Goal: Task Accomplishment & Management: Use online tool/utility

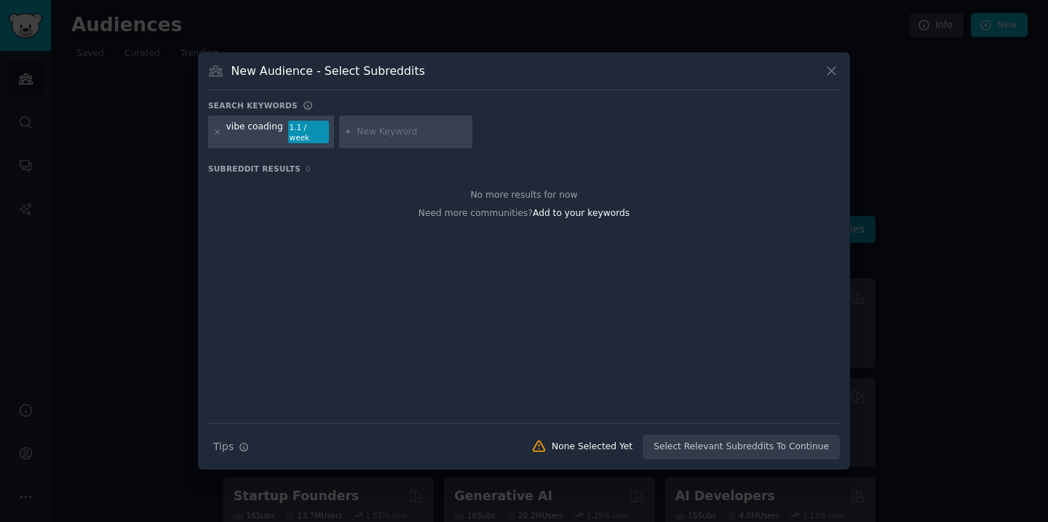
click at [840, 79] on div "New Audience - Select Subreddits Search keywords vibe coading 1.1 / week Subred…" at bounding box center [524, 261] width 652 height 418
click at [832, 78] on icon at bounding box center [831, 70] width 15 height 15
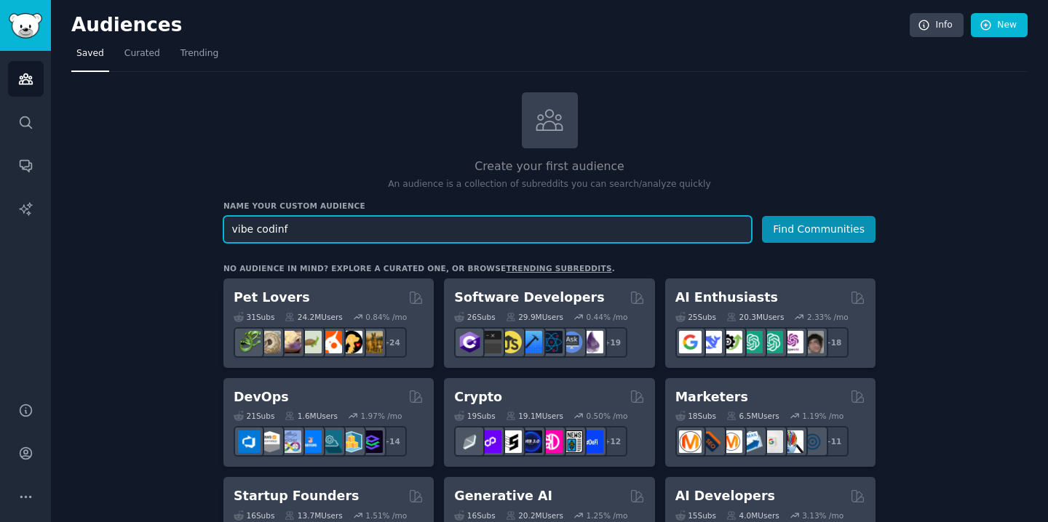
click at [313, 231] on input "vibe codinf" at bounding box center [487, 229] width 528 height 27
type input "v"
type input "remote work productivity"
click at [762, 216] on button "Find Communities" at bounding box center [818, 229] width 113 height 27
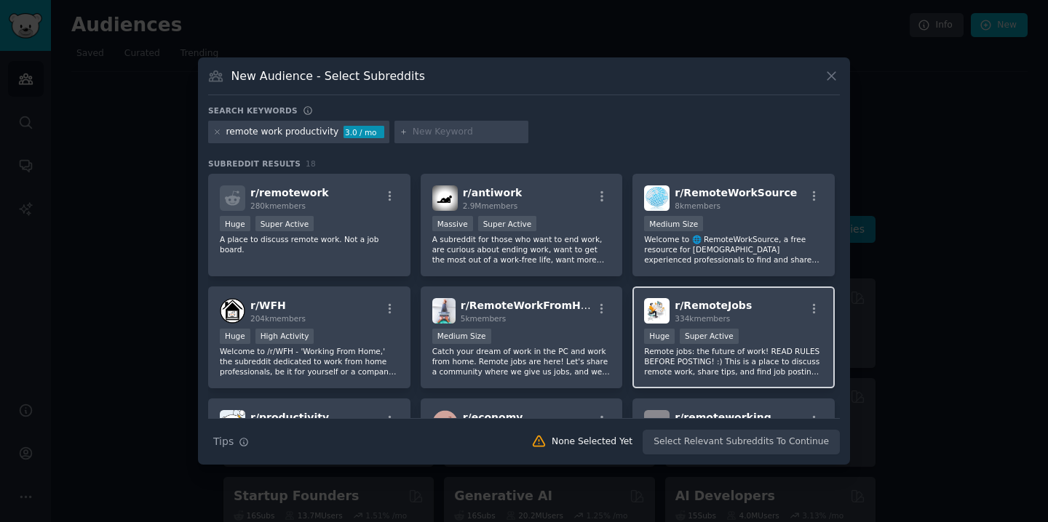
click at [733, 356] on p "Remote jobs: the future of work! READ RULES BEFORE POSTING! :) This is a place …" at bounding box center [733, 361] width 179 height 31
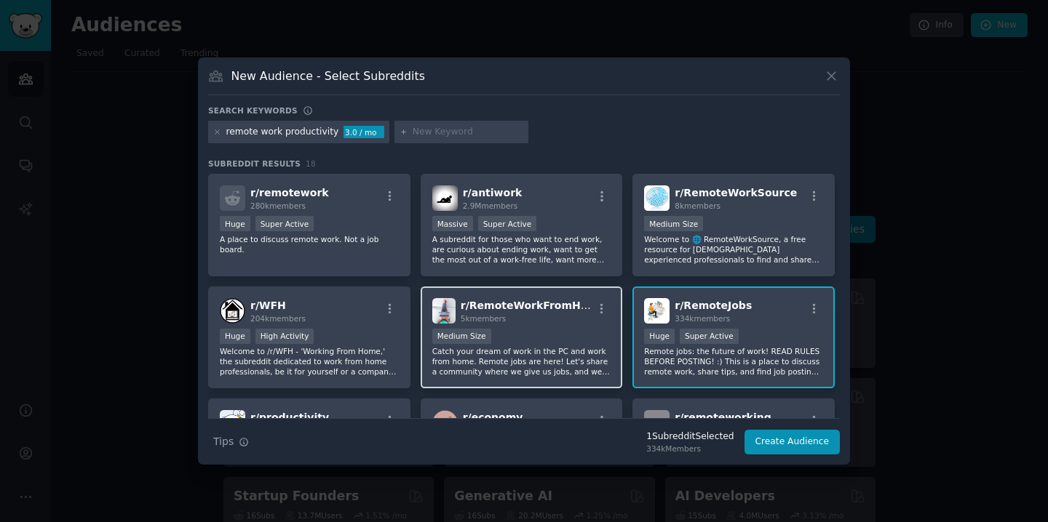
click at [573, 329] on div "Medium Size" at bounding box center [521, 338] width 179 height 18
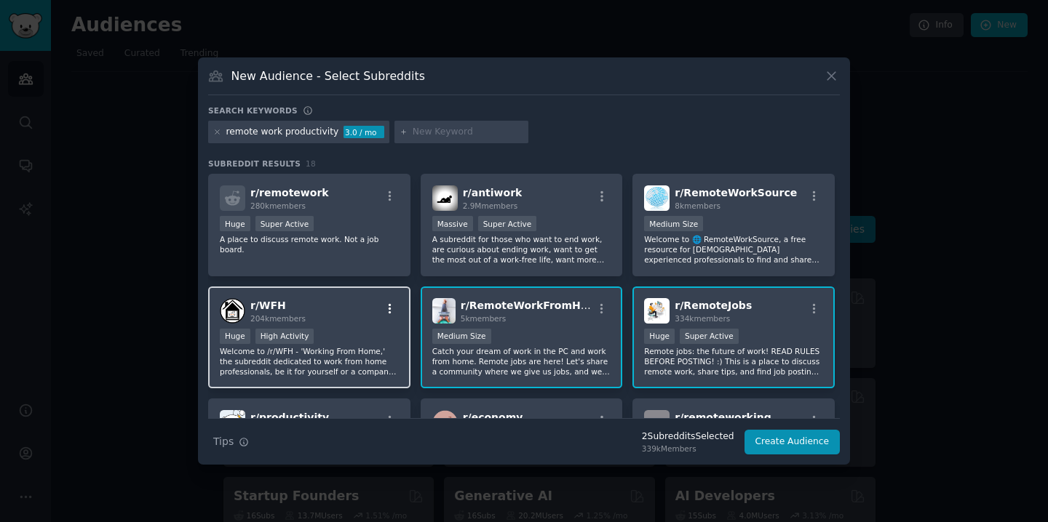
click at [383, 313] on icon "button" at bounding box center [389, 309] width 13 height 13
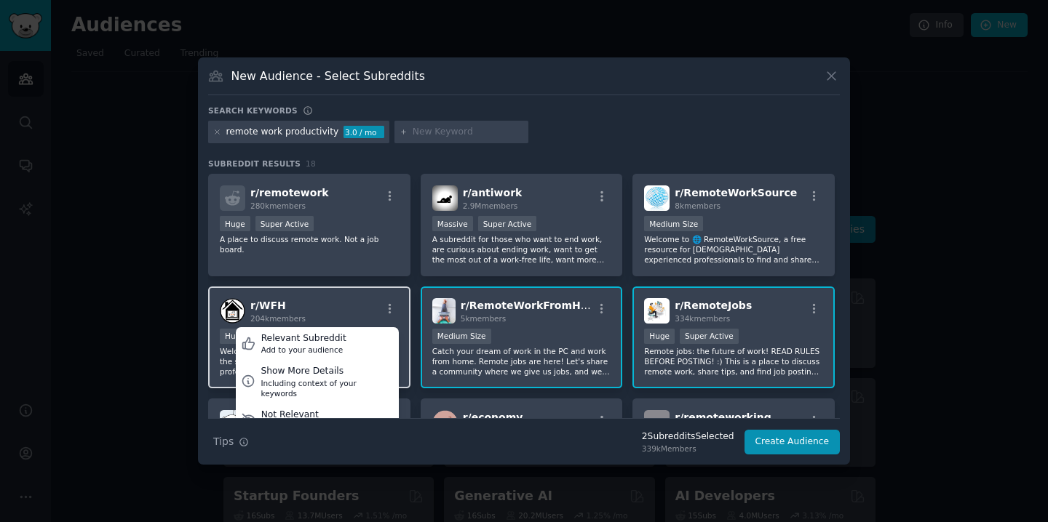
click at [309, 300] on div "r/ WFH 204k members Relevant Subreddit Add to your audience Show More Details I…" at bounding box center [309, 310] width 179 height 25
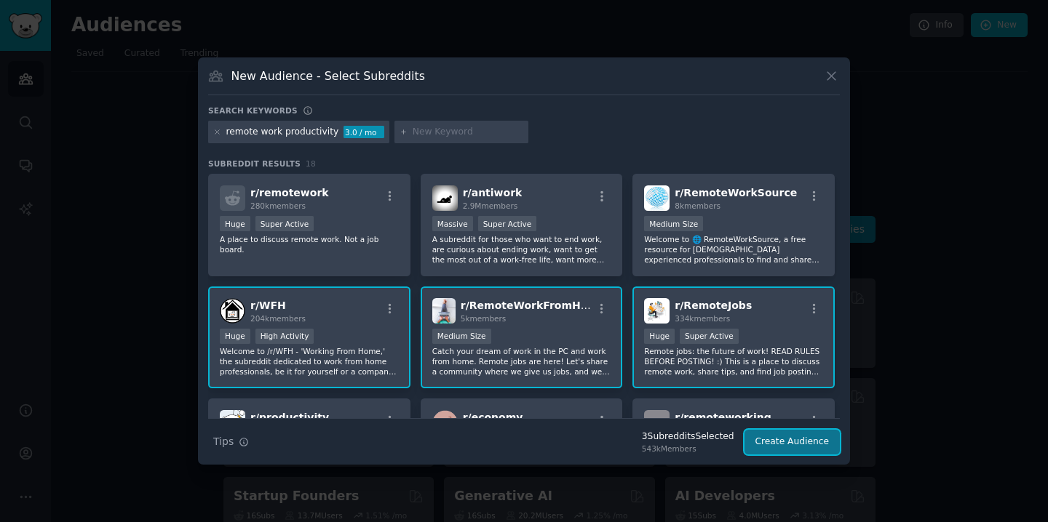
click at [776, 445] on button "Create Audience" at bounding box center [792, 442] width 96 height 25
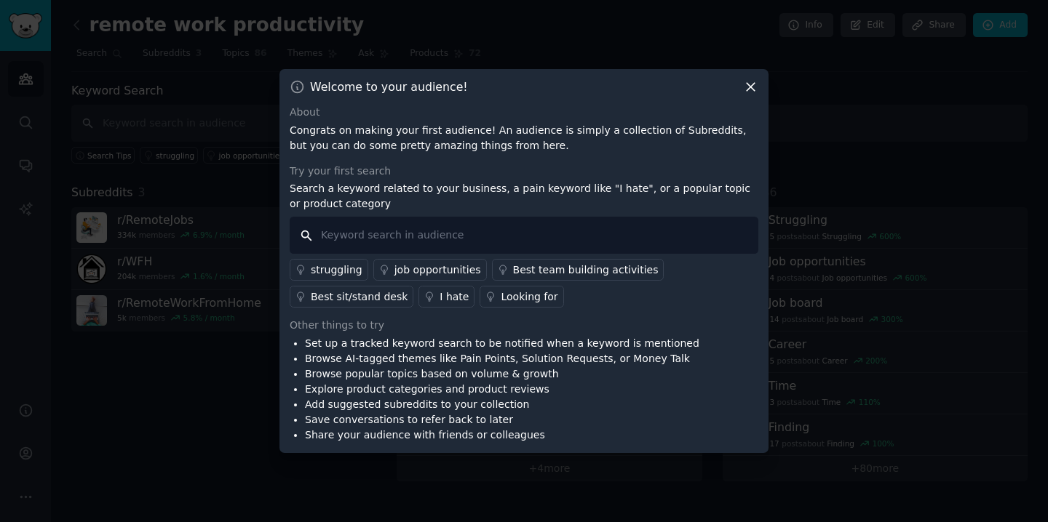
click at [435, 236] on input "text" at bounding box center [524, 235] width 469 height 37
click at [527, 268] on div "Best team building activities" at bounding box center [585, 270] width 145 height 15
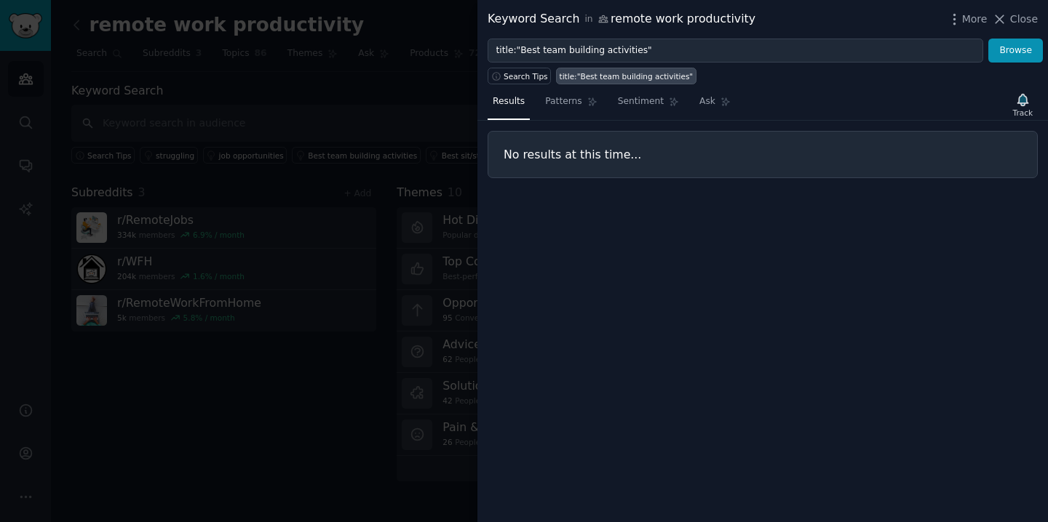
click at [627, 162] on div "No results at this time..." at bounding box center [762, 154] width 550 height 47
click at [581, 113] on link "Patterns" at bounding box center [571, 105] width 62 height 30
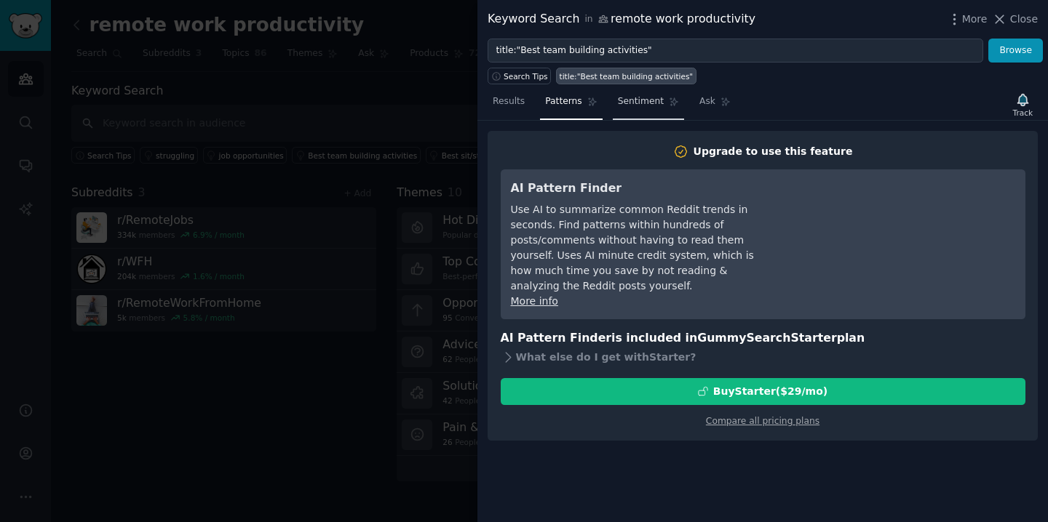
click at [647, 108] on link "Sentiment" at bounding box center [648, 105] width 71 height 30
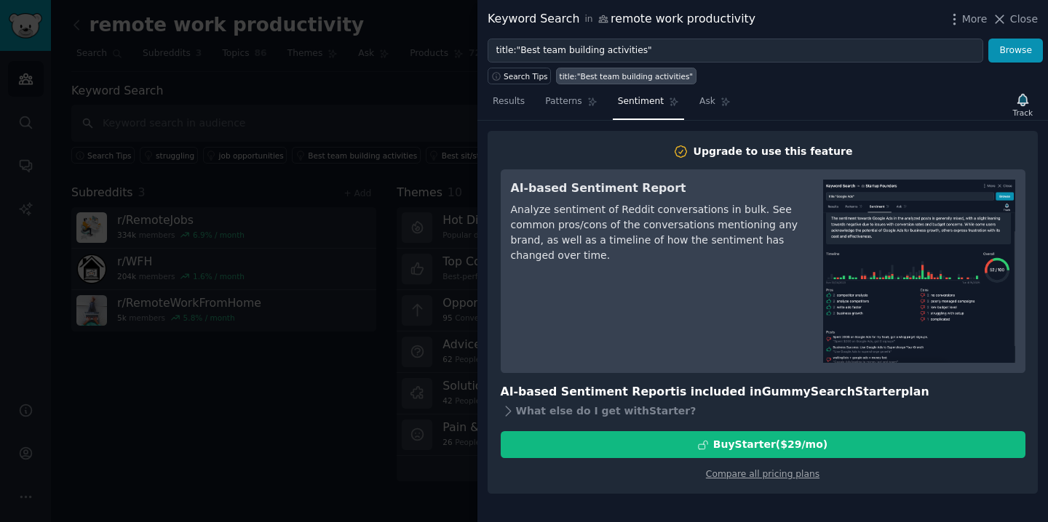
click at [888, 102] on div "Results Patterns Sentiment Ask Track" at bounding box center [762, 104] width 570 height 31
click at [710, 100] on span "Ask" at bounding box center [707, 101] width 16 height 13
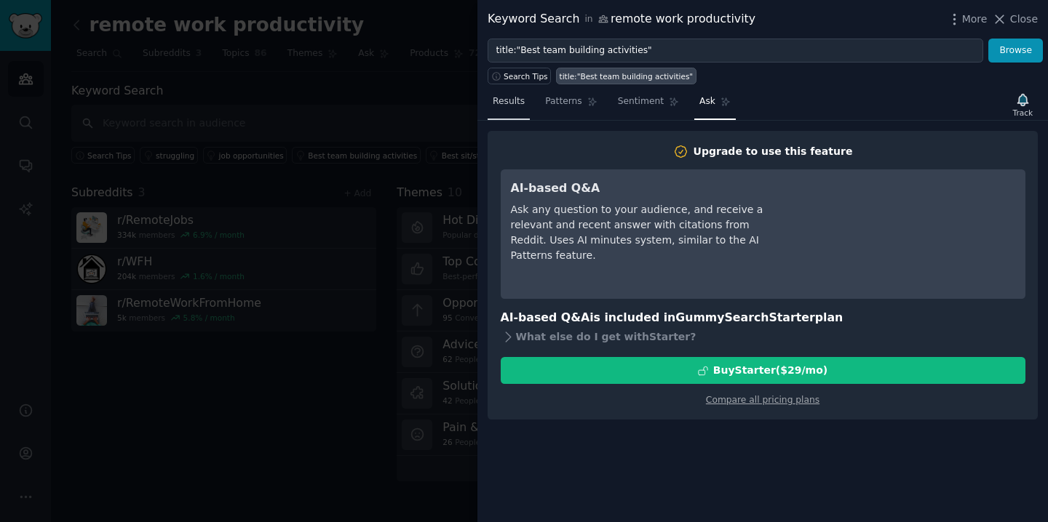
click at [506, 107] on span "Results" at bounding box center [509, 101] width 32 height 13
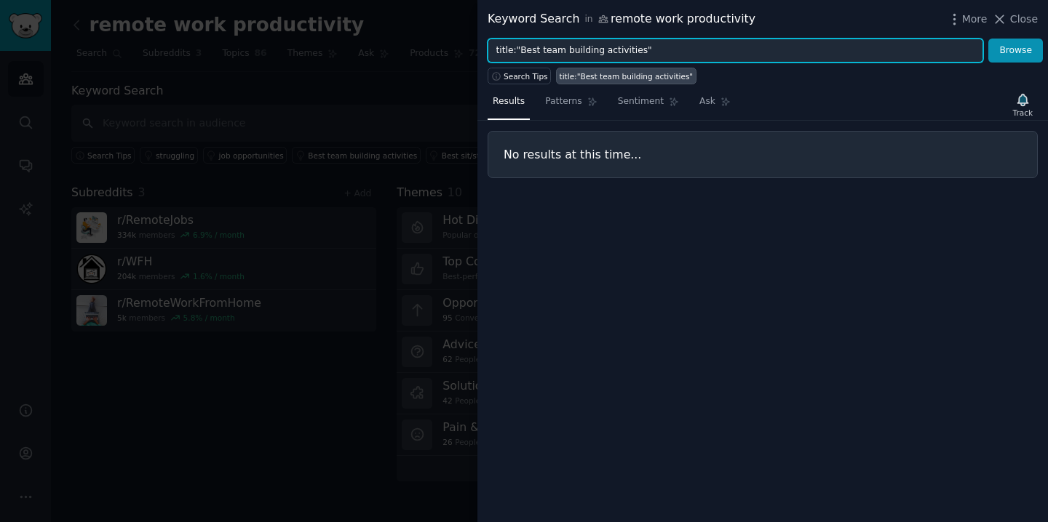
click at [575, 45] on input "title:"Best team building activities"" at bounding box center [734, 51] width 495 height 25
type input "w"
type input "time tracking"
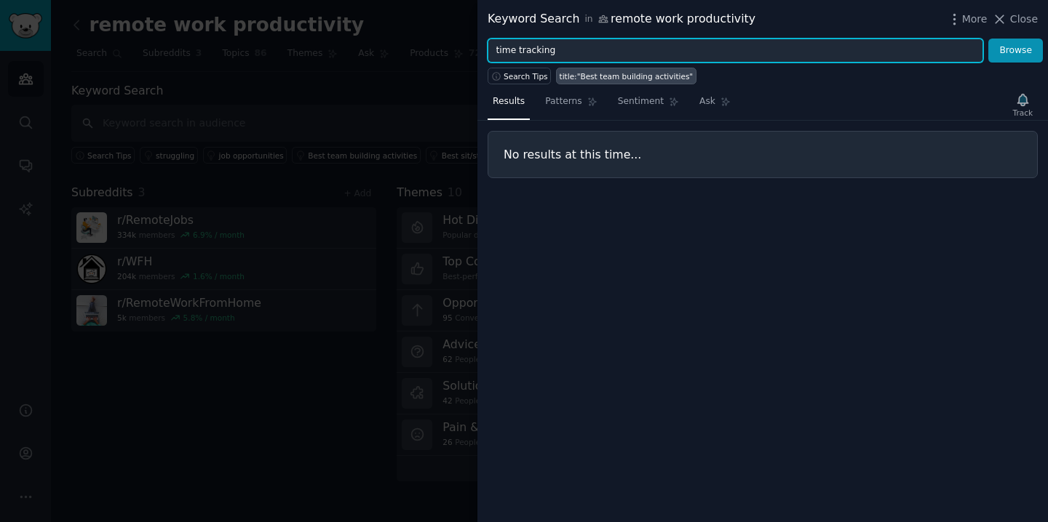
click at [988, 39] on button "Browse" at bounding box center [1015, 51] width 55 height 25
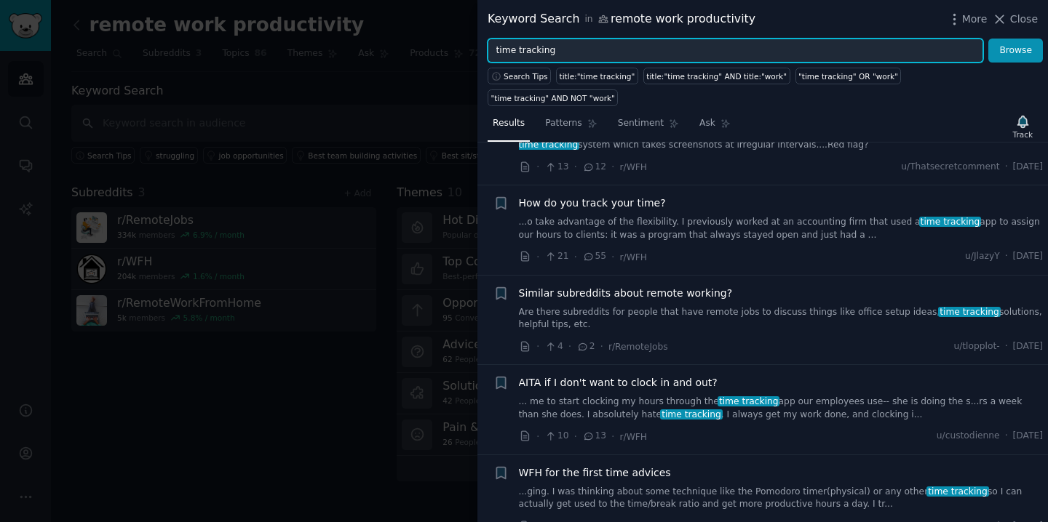
scroll to position [171, 0]
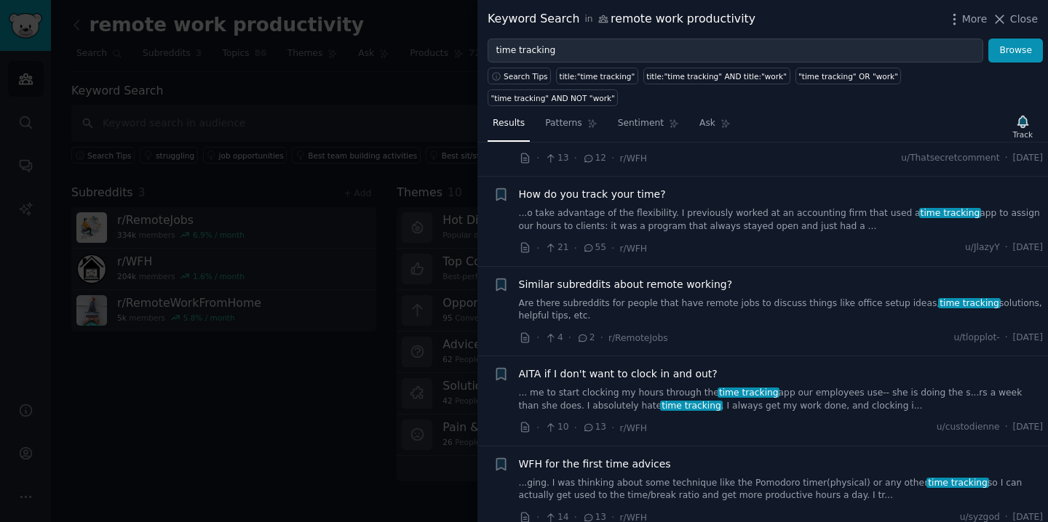
click at [680, 207] on link "...o take advantage of the flexibility. I previously worked at an accounting fi…" at bounding box center [781, 219] width 525 height 25
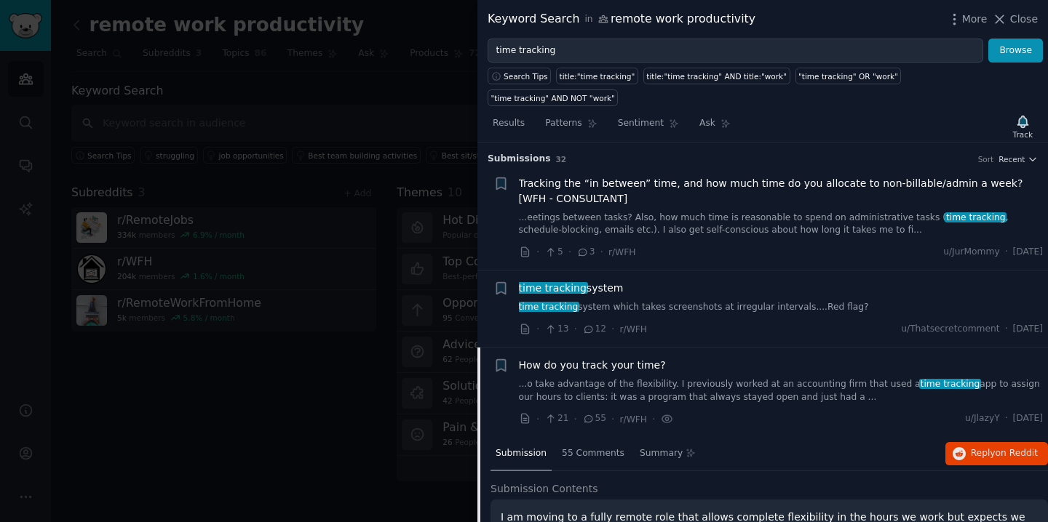
click at [595, 180] on span "Tracking the “in between” time, and how much time do you allocate to non-billab…" at bounding box center [781, 191] width 525 height 31
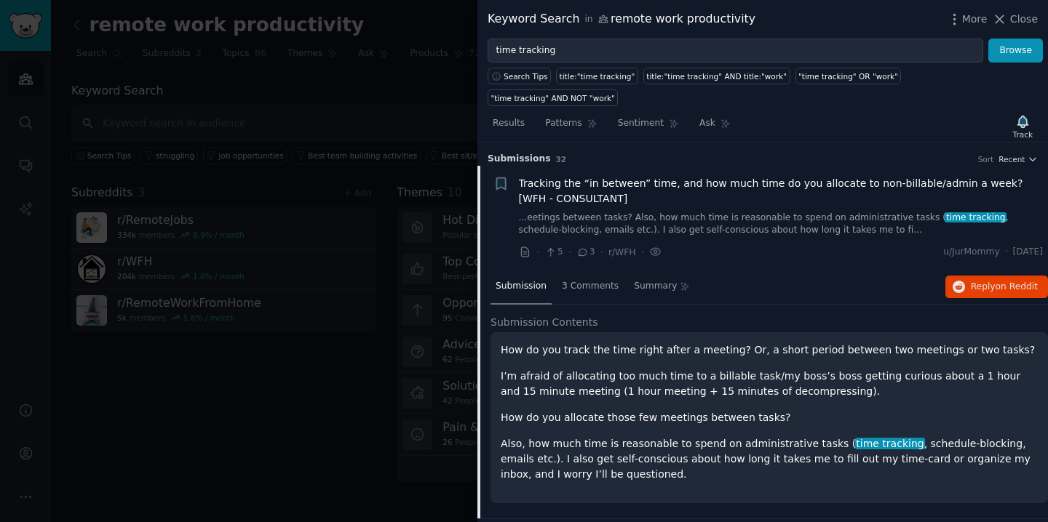
scroll to position [23, 0]
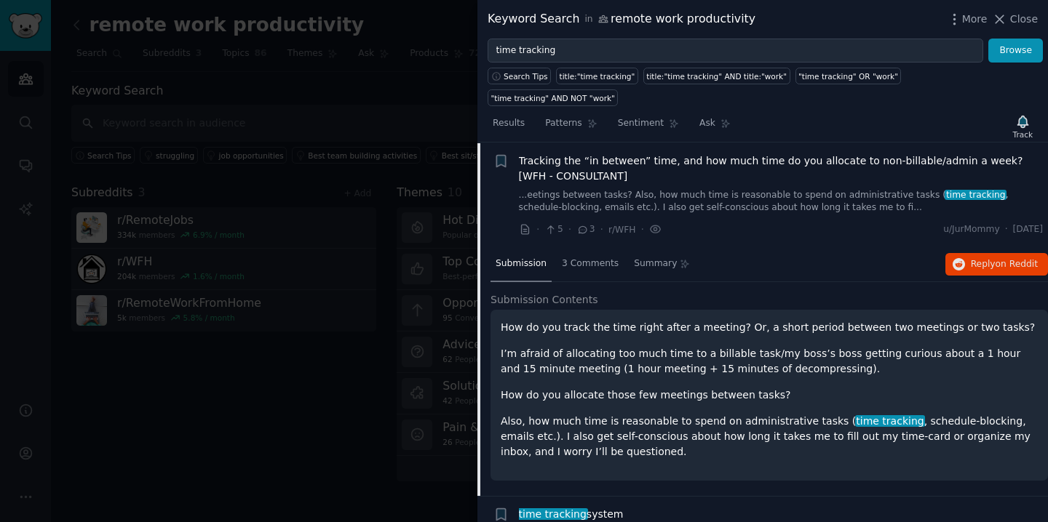
click at [848, 222] on div "· 5 · 3 · r/WFH · u/JurMommy · [DATE]" at bounding box center [781, 229] width 525 height 15
click at [798, 189] on link "...eetings between tasks? Also, how much time is reasonable to spend on adminis…" at bounding box center [781, 201] width 525 height 25
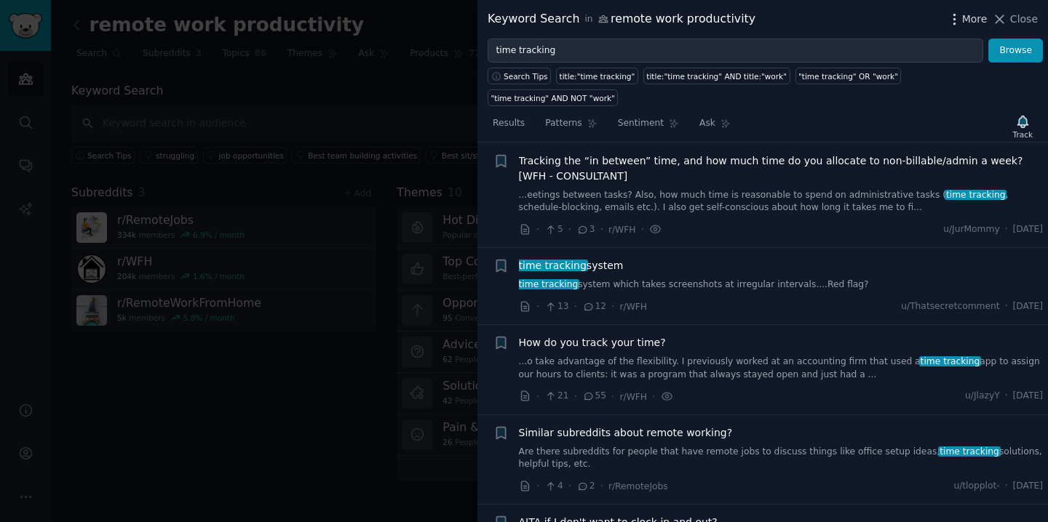
click at [971, 17] on span "More" at bounding box center [974, 19] width 25 height 15
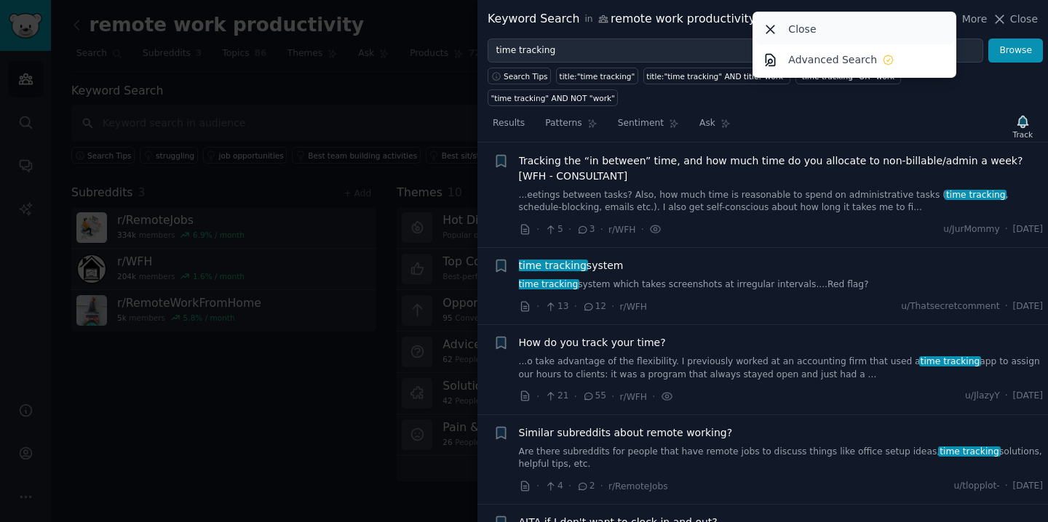
click at [818, 23] on div "Close" at bounding box center [854, 29] width 199 height 31
